Goal: Task Accomplishment & Management: Manage account settings

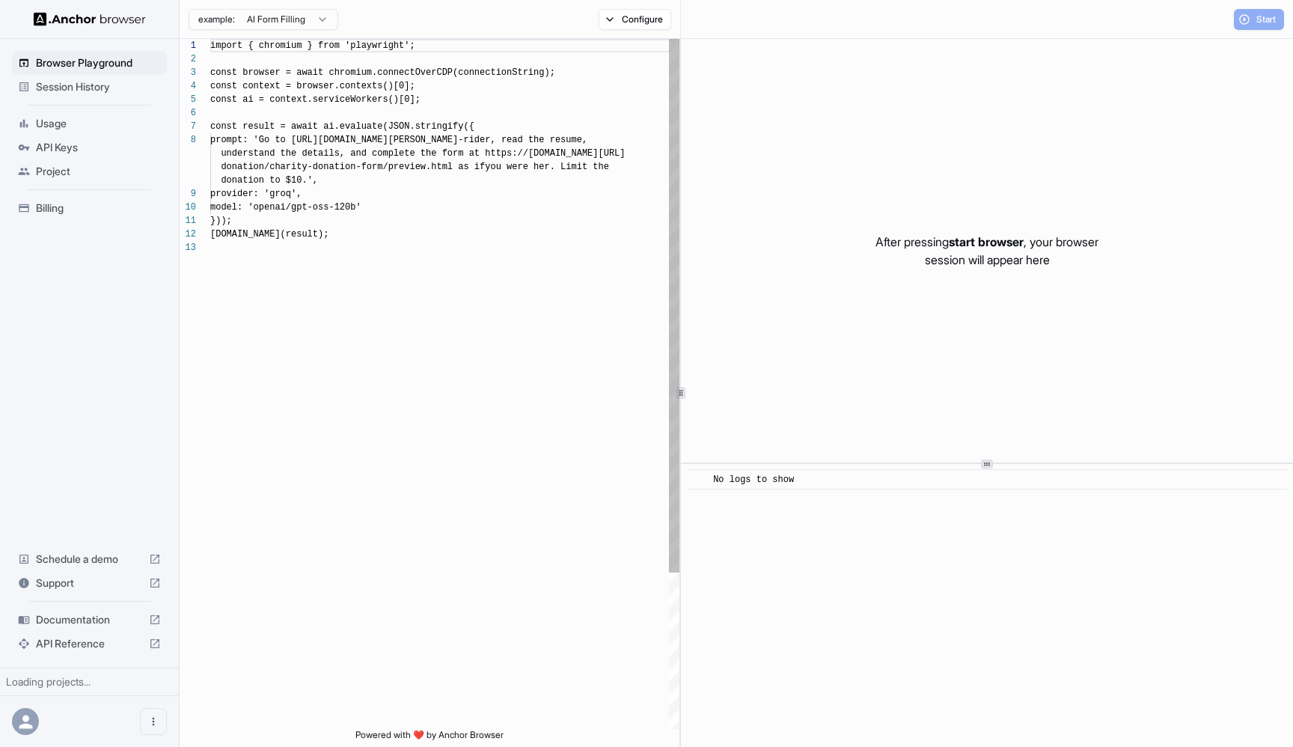
scroll to position [94, 0]
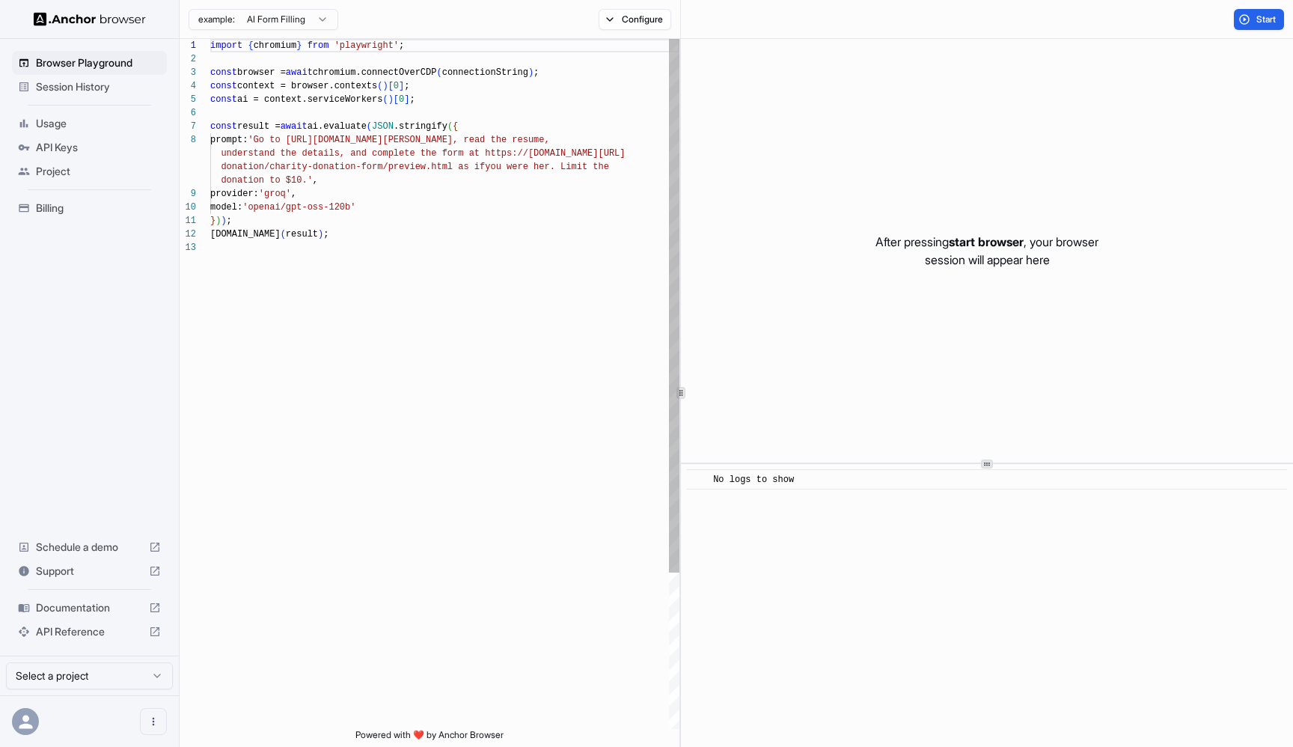
scroll to position [94, 0]
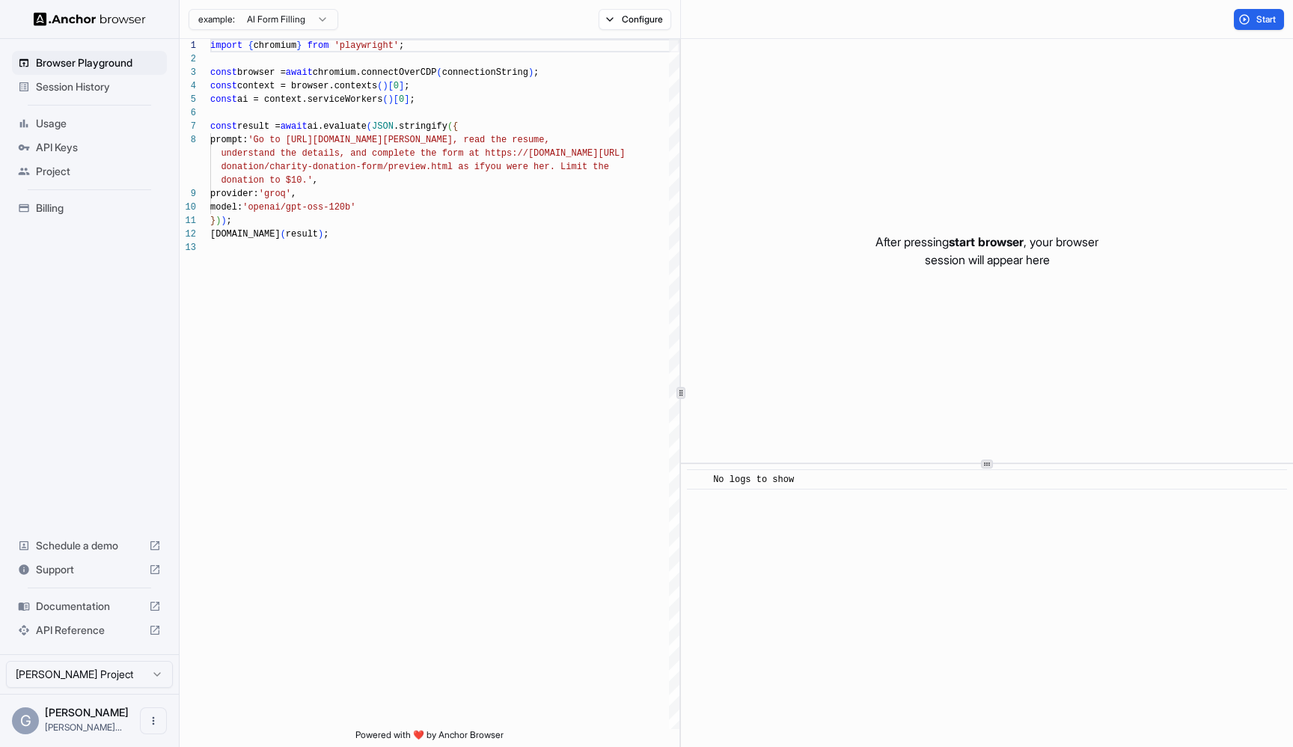
click at [59, 211] on span "Billing" at bounding box center [98, 208] width 125 height 15
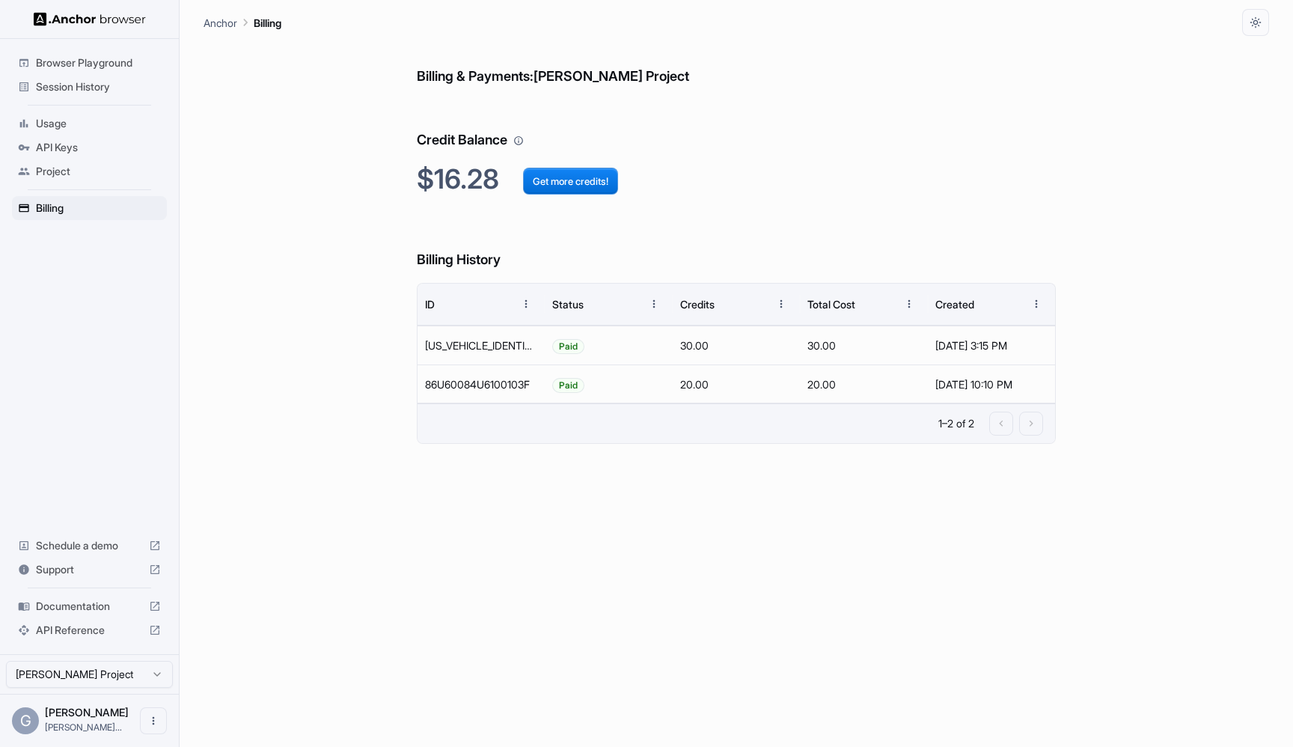
click at [70, 151] on span "API Keys" at bounding box center [98, 147] width 125 height 15
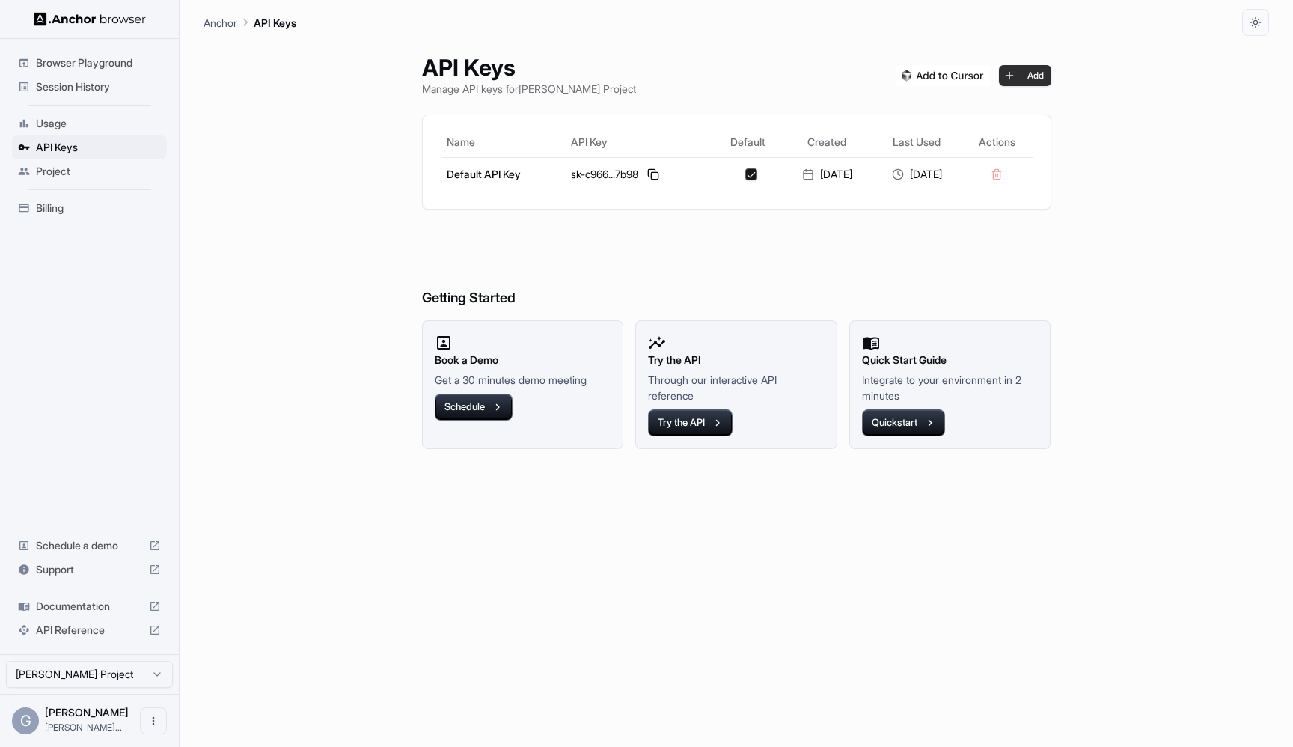
click at [1040, 72] on button "Add" at bounding box center [1025, 75] width 52 height 21
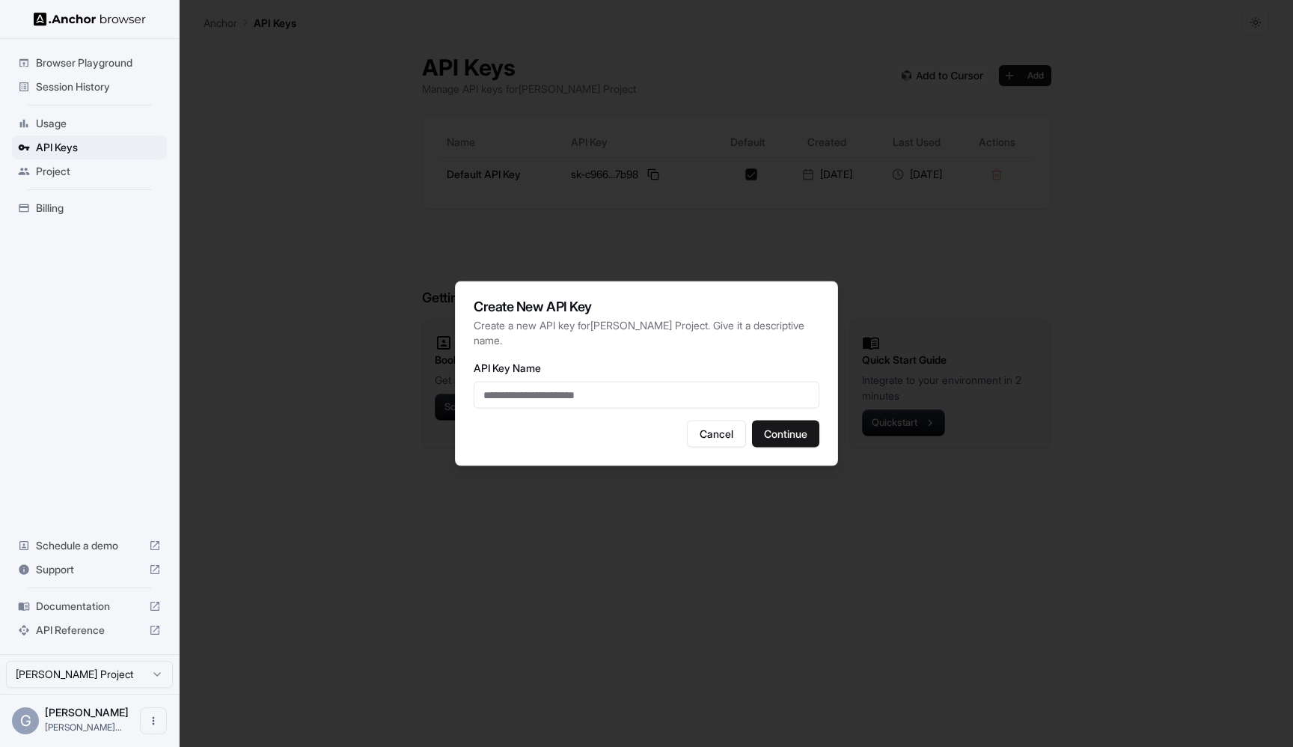
click at [594, 389] on input "API Key Name" at bounding box center [647, 395] width 346 height 27
type input "*"
type input "**********"
click at [791, 439] on button "Continue" at bounding box center [785, 434] width 67 height 27
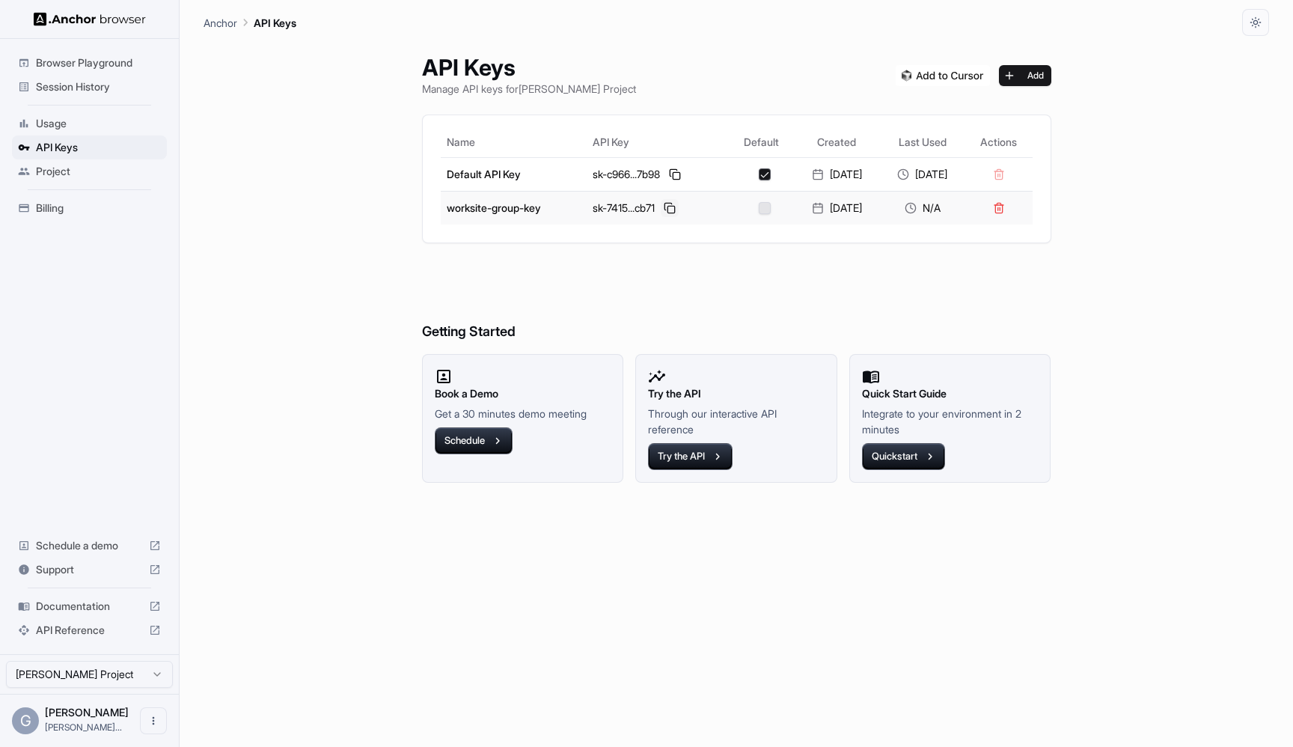
click at [665, 201] on button at bounding box center [670, 208] width 18 height 18
click at [626, 548] on div "API Keys Manage API keys for Greg Miller Project Add Name API Key Default Creat…" at bounding box center [736, 391] width 665 height 711
click at [614, 318] on h6 "Getting Started" at bounding box center [736, 302] width 629 height 82
click at [107, 200] on div "Billing" at bounding box center [89, 208] width 155 height 24
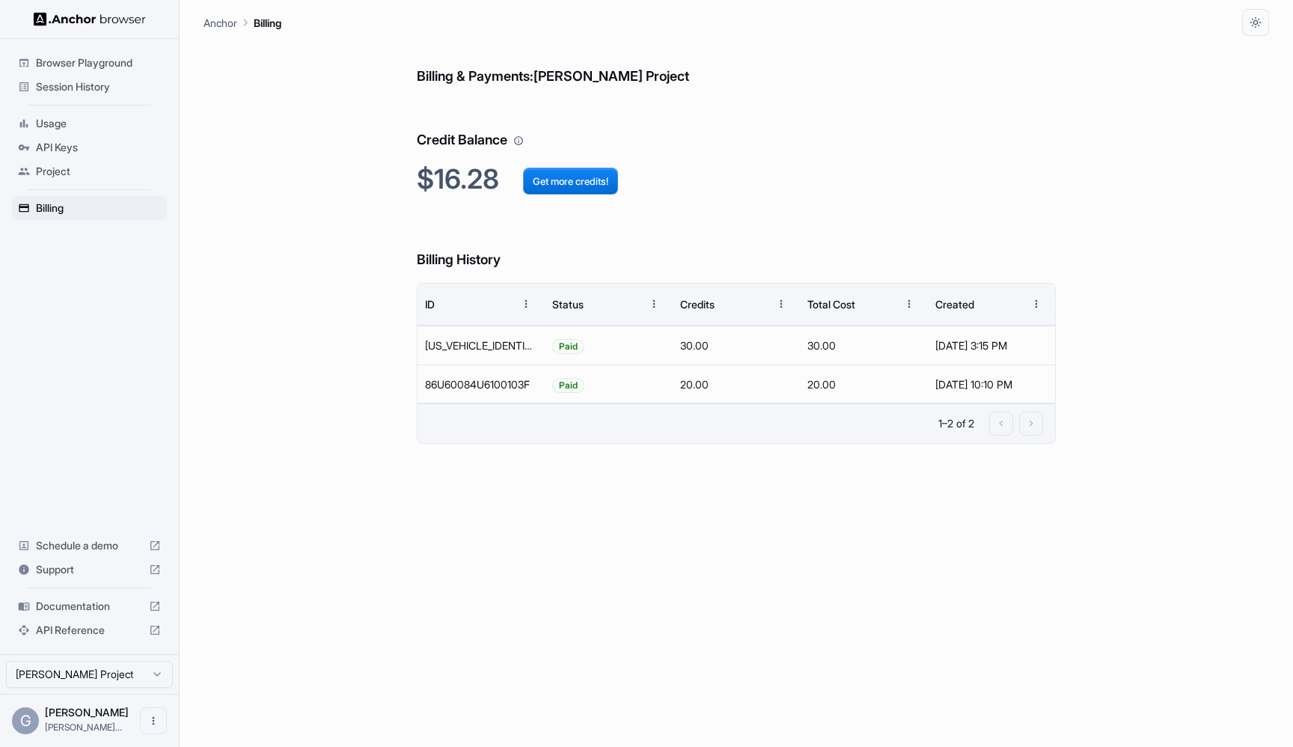
click at [58, 118] on span "Usage" at bounding box center [98, 123] width 125 height 15
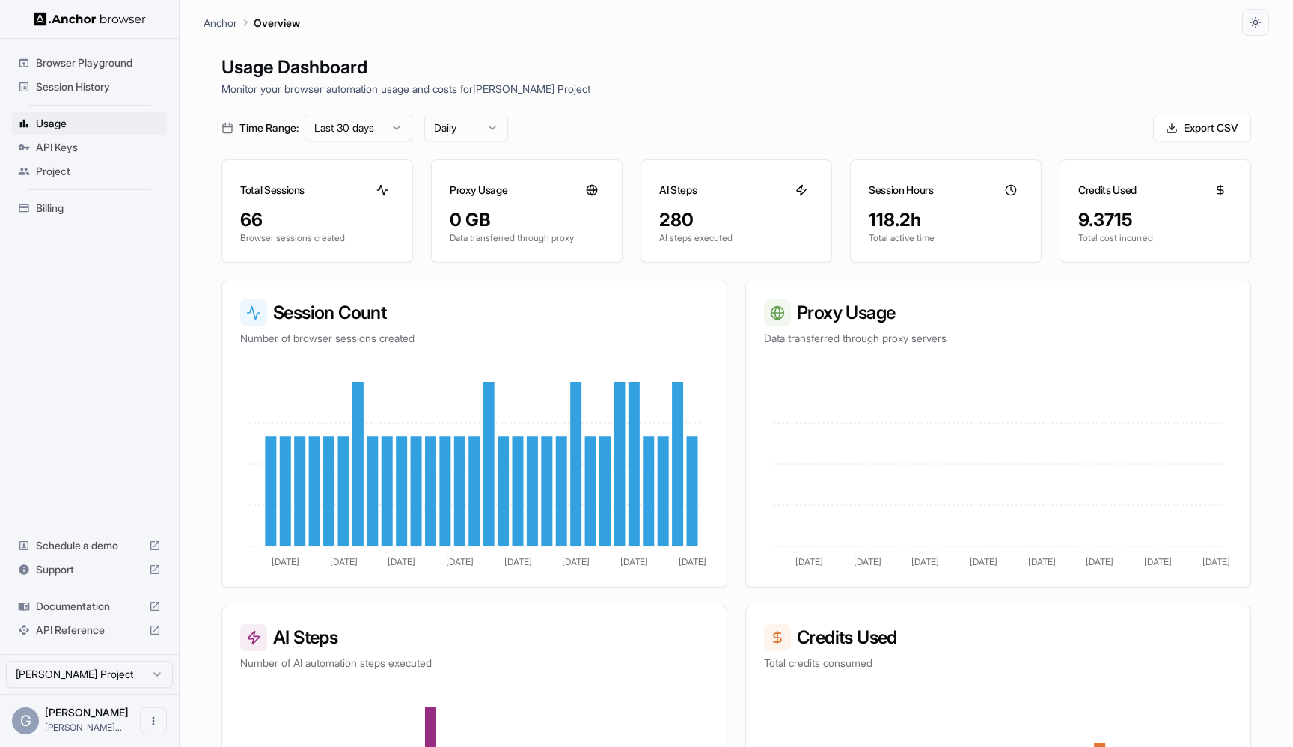
click at [739, 299] on div "Session Count Number of browser sessions created Aug 26 Aug 30 Sep 3 Sep 7 Sep …" at bounding box center [737, 597] width 1030 height 632
